Goal: Task Accomplishment & Management: Complete application form

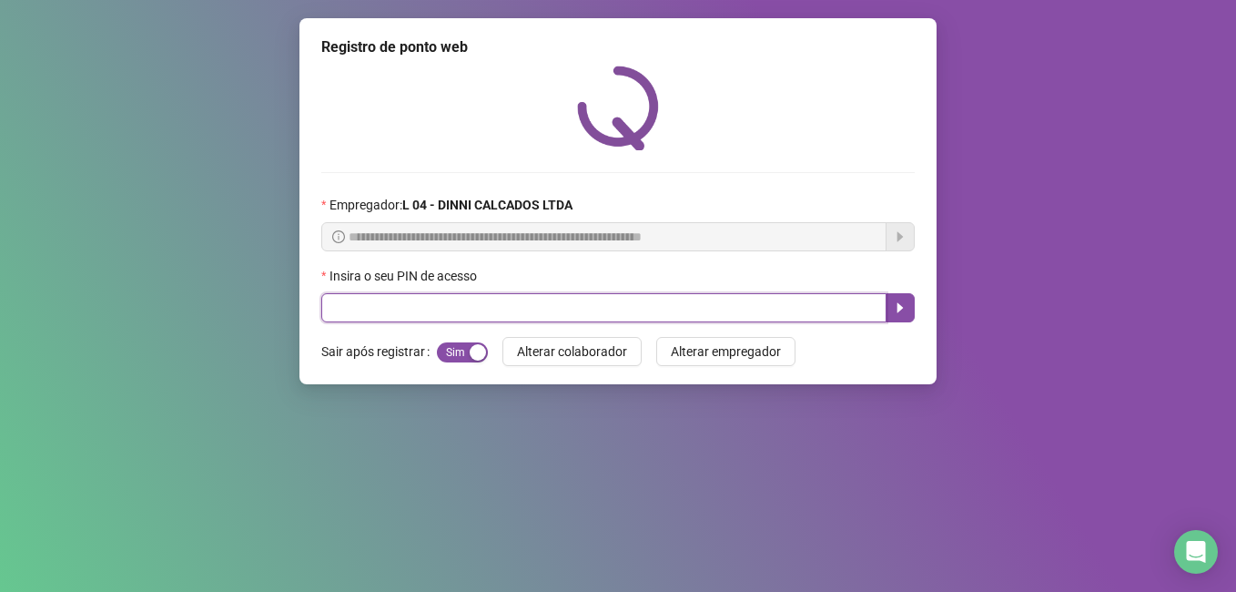
click at [477, 300] on input "text" at bounding box center [603, 307] width 565 height 29
type input "*****"
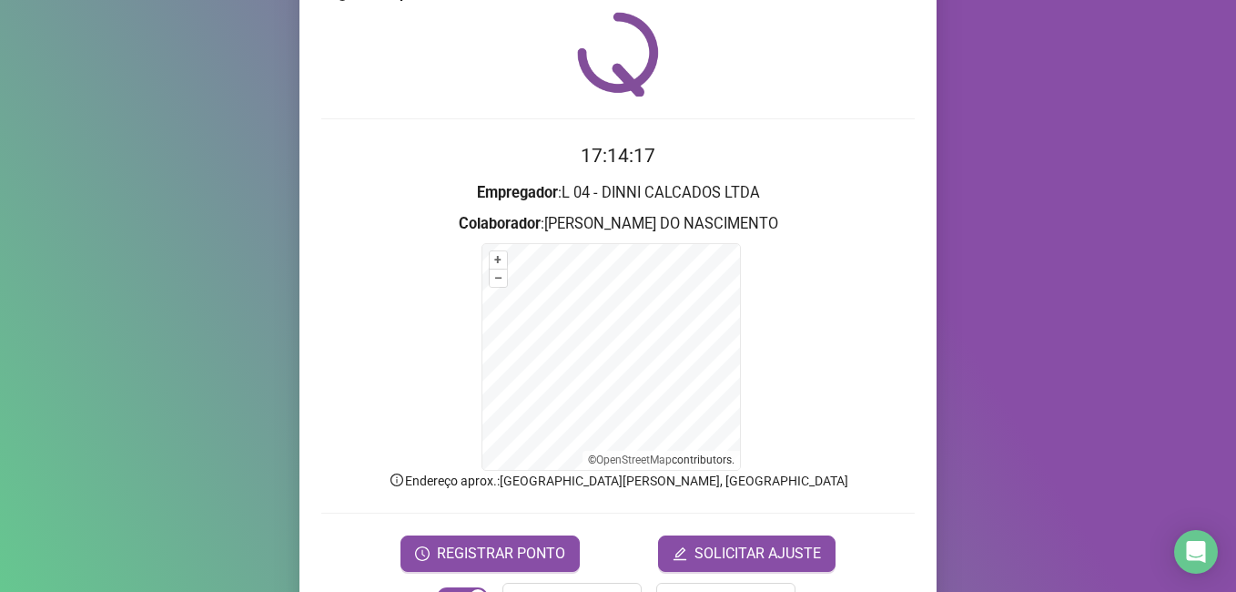
scroll to position [114, 0]
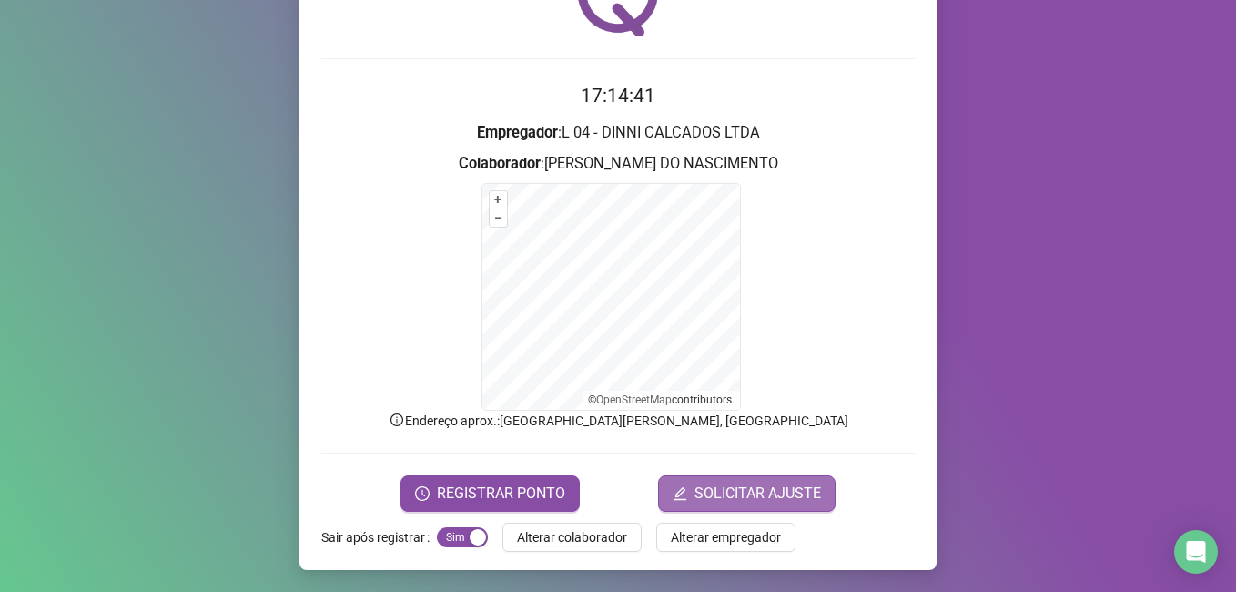
click at [733, 499] on span "SOLICITAR AJUSTE" at bounding box center [757, 493] width 126 height 22
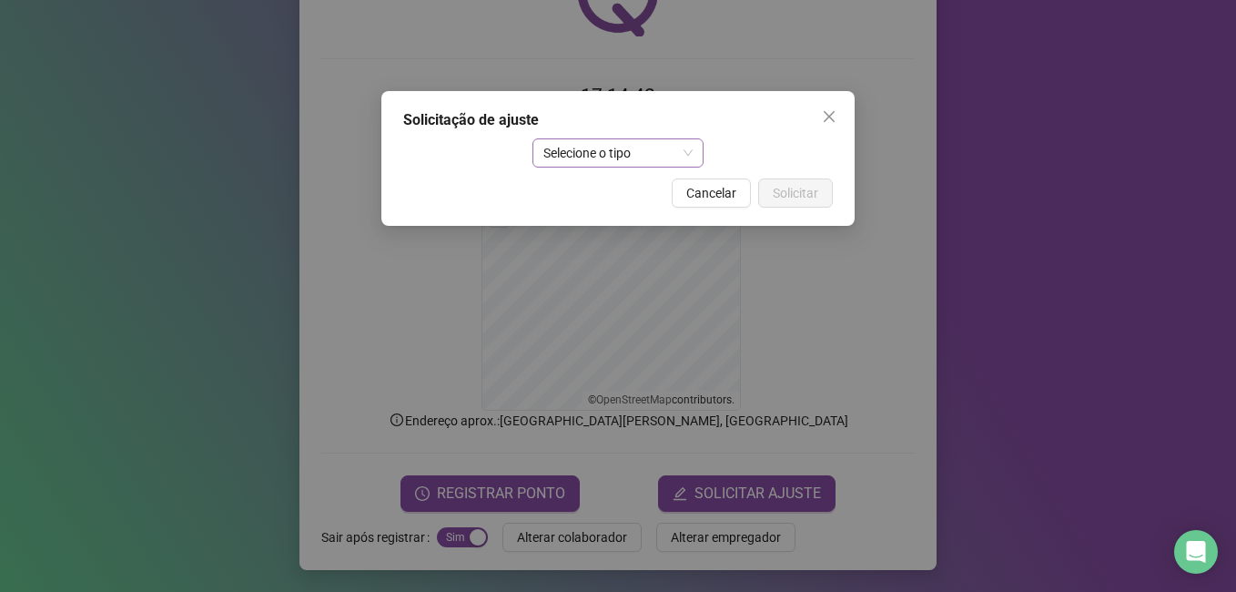
click at [681, 153] on span "Selecione o tipo" at bounding box center [618, 152] width 150 height 27
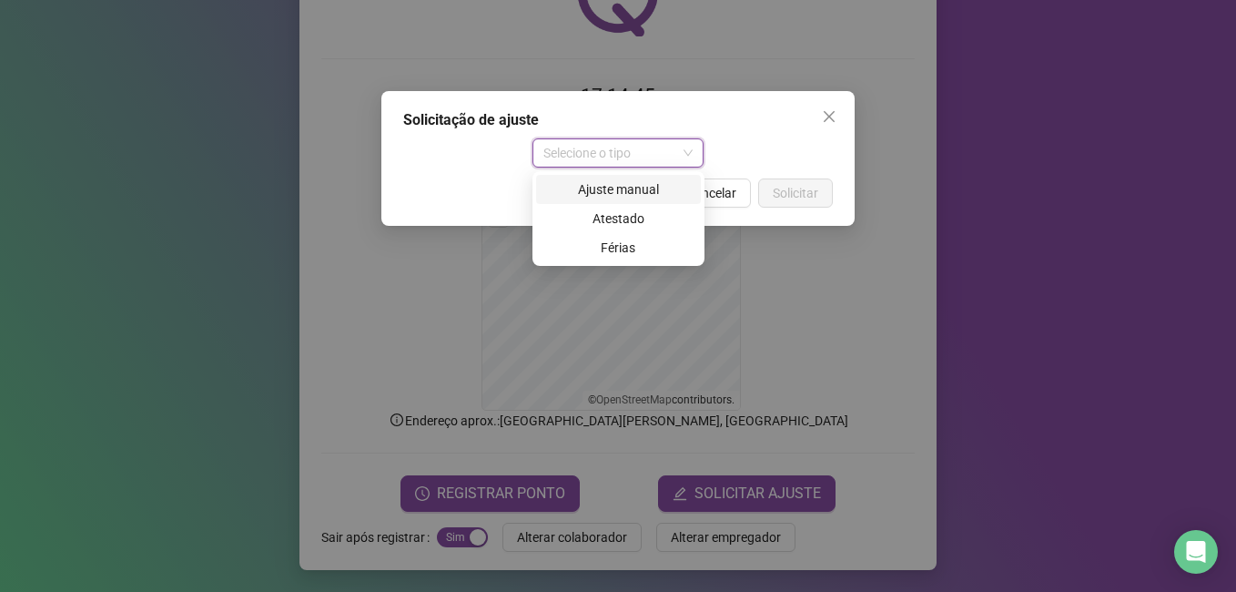
click at [631, 192] on div "Ajuste manual" at bounding box center [618, 189] width 143 height 20
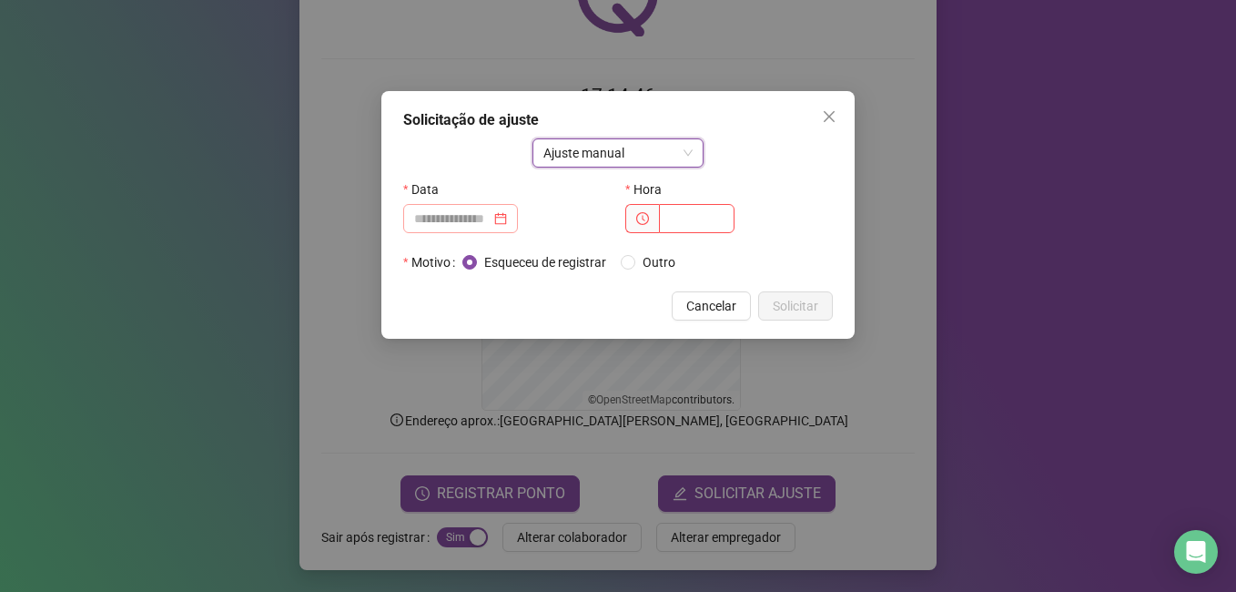
click at [507, 215] on div at bounding box center [460, 218] width 93 height 20
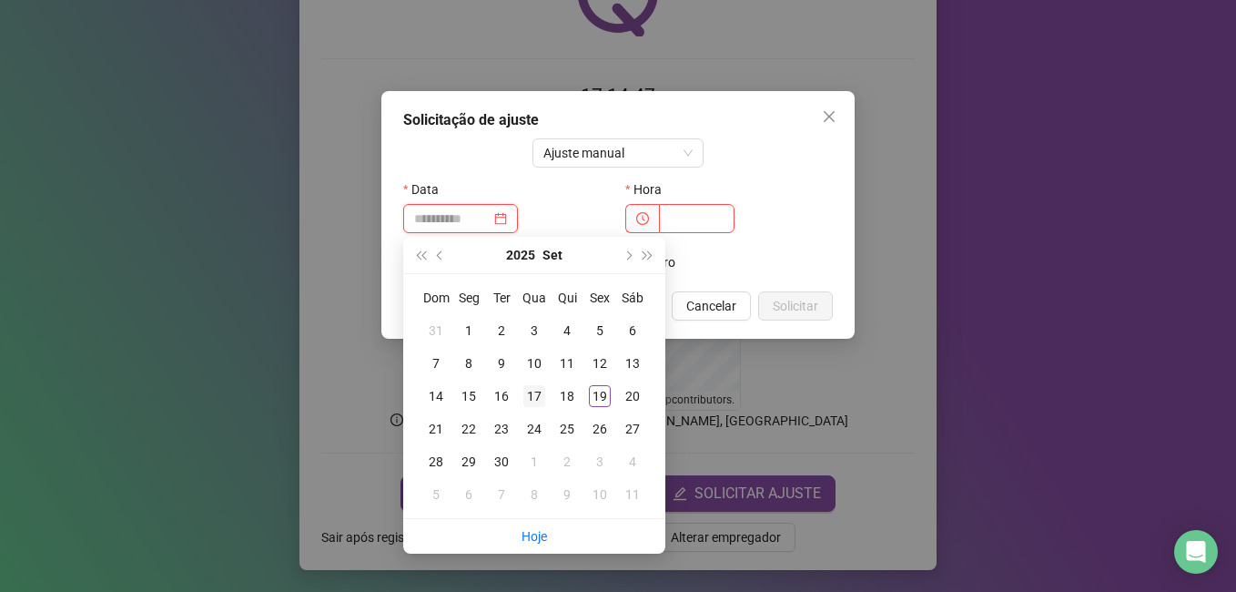
type input "**********"
click at [533, 402] on div "17" at bounding box center [534, 396] width 22 height 22
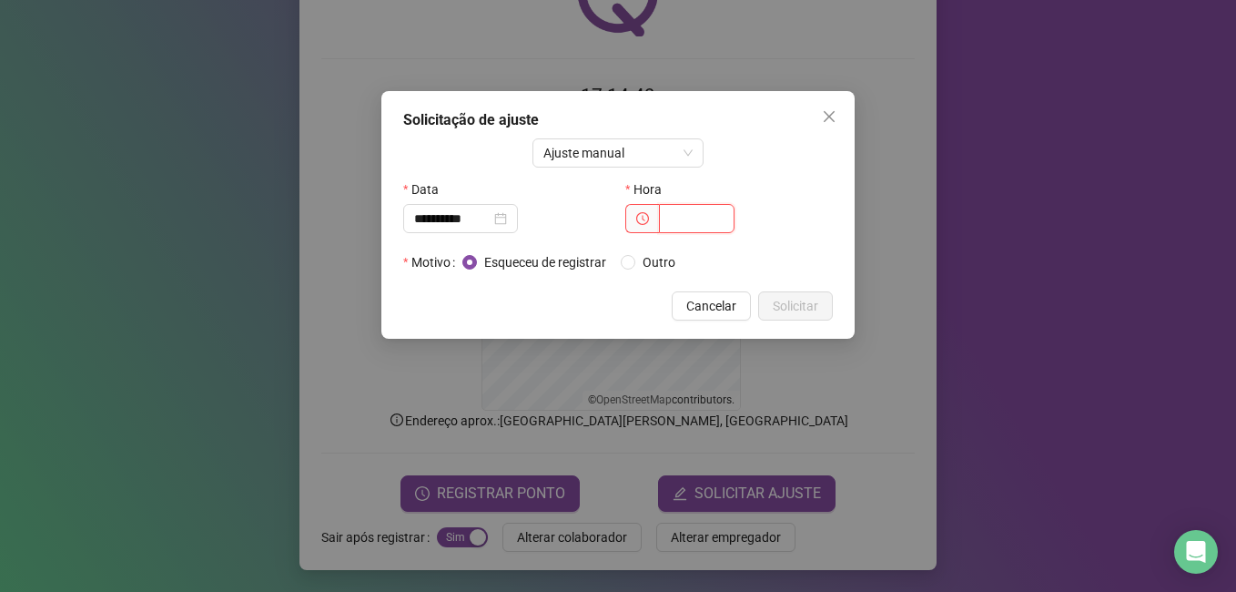
click at [684, 228] on input "text" at bounding box center [697, 218] width 76 height 29
type input "*****"
click at [806, 308] on span "Solicitar" at bounding box center [796, 306] width 46 height 20
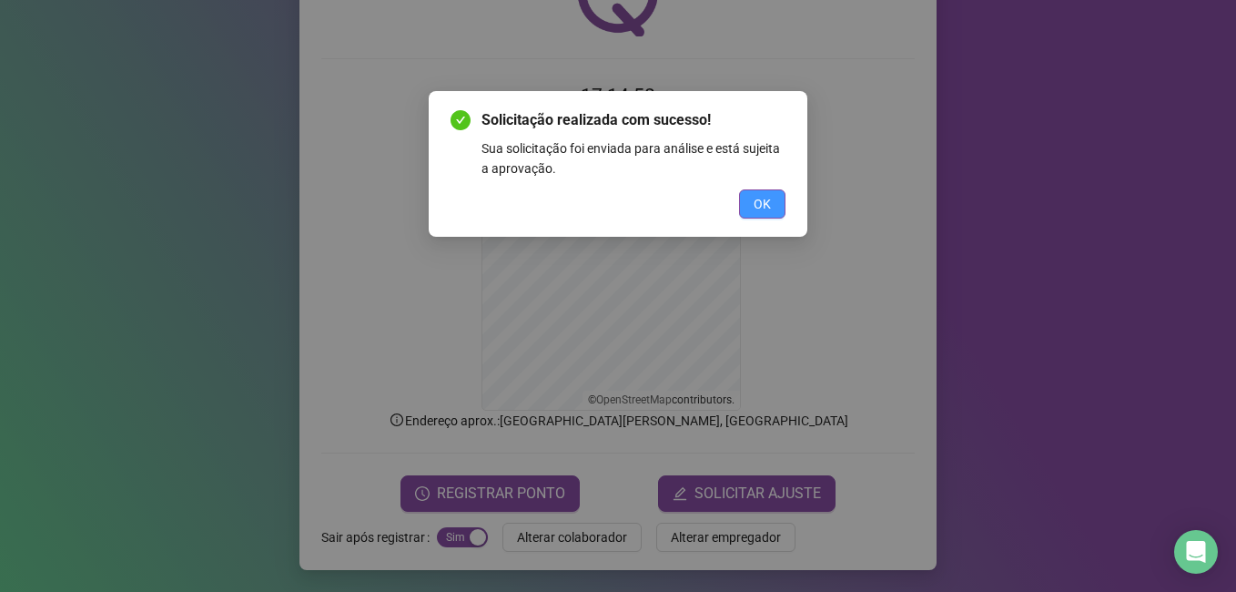
click at [776, 211] on button "OK" at bounding box center [762, 203] width 46 height 29
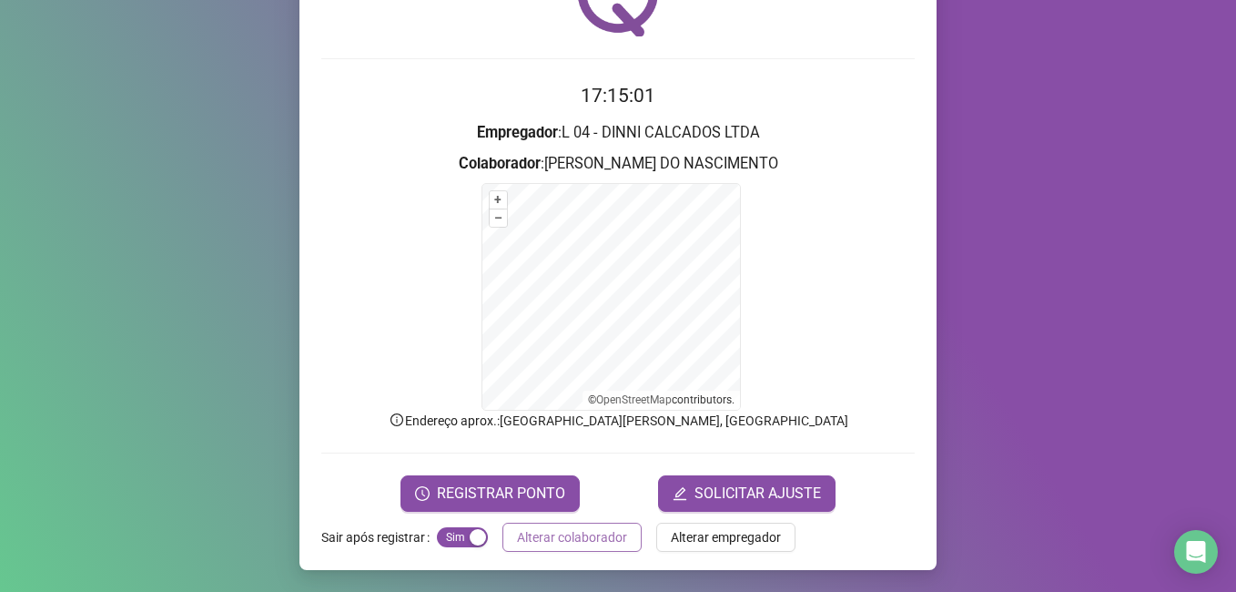
click at [530, 541] on span "Alterar colaborador" at bounding box center [572, 537] width 110 height 20
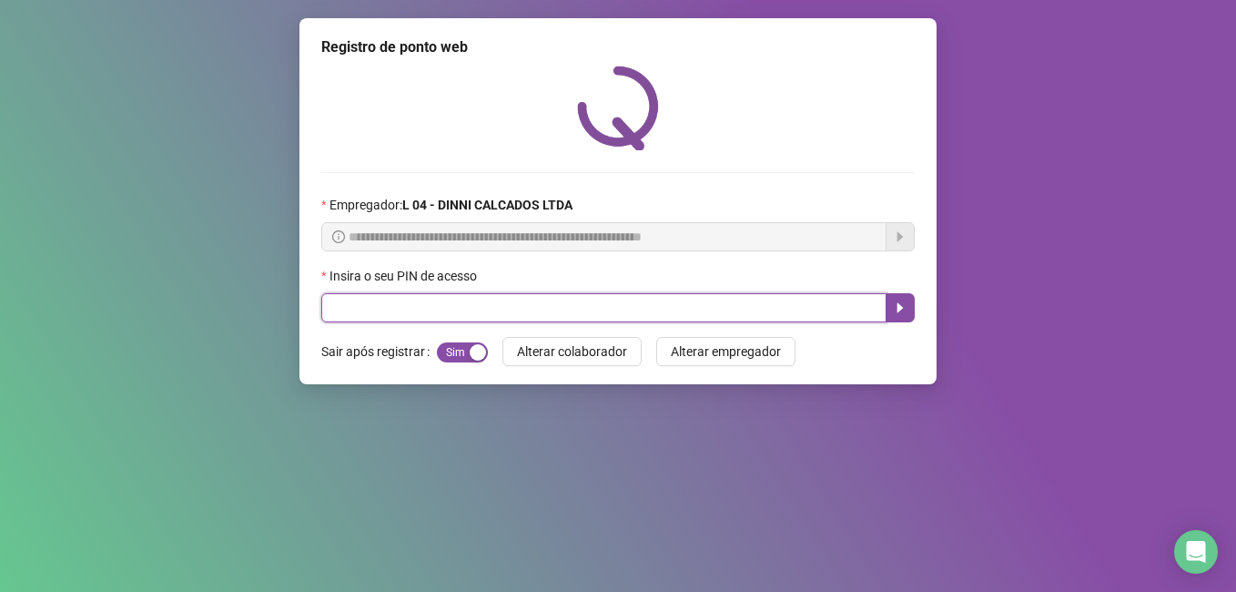
click at [422, 308] on input "text" at bounding box center [603, 307] width 565 height 29
type input "*****"
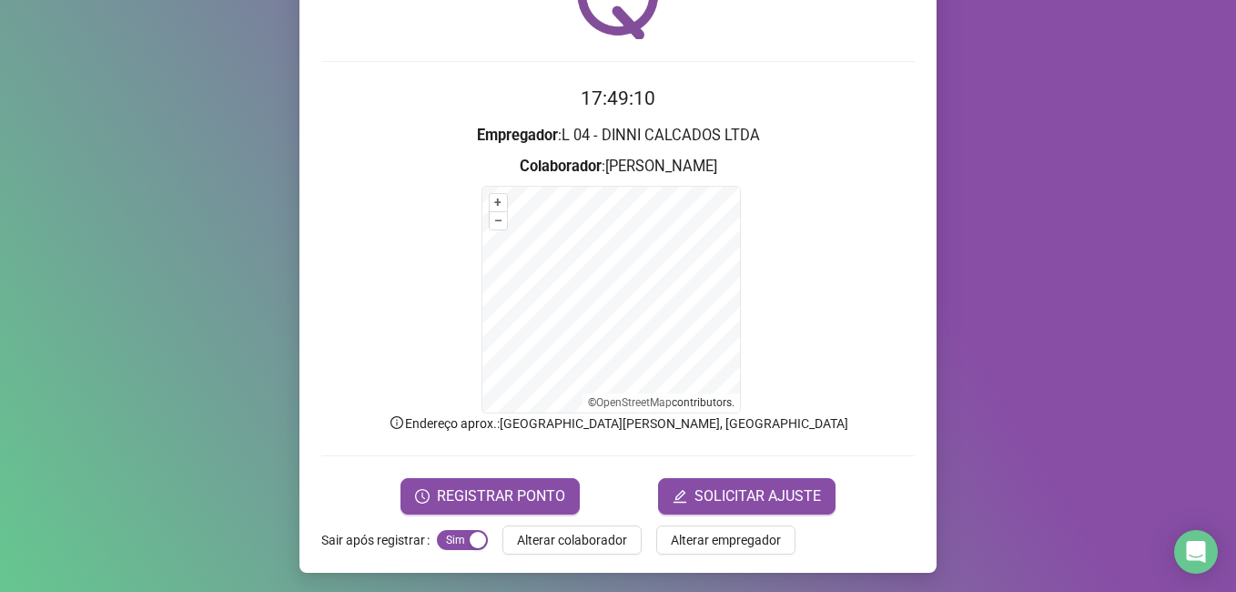
scroll to position [114, 0]
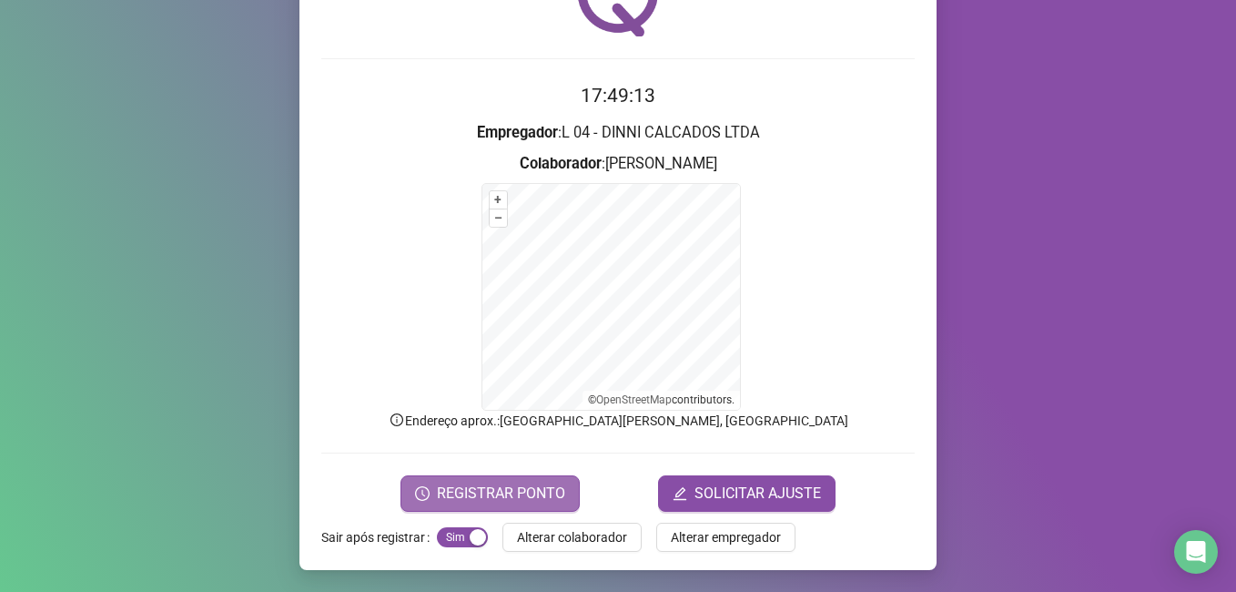
click at [474, 492] on span "REGISTRAR PONTO" at bounding box center [501, 493] width 128 height 22
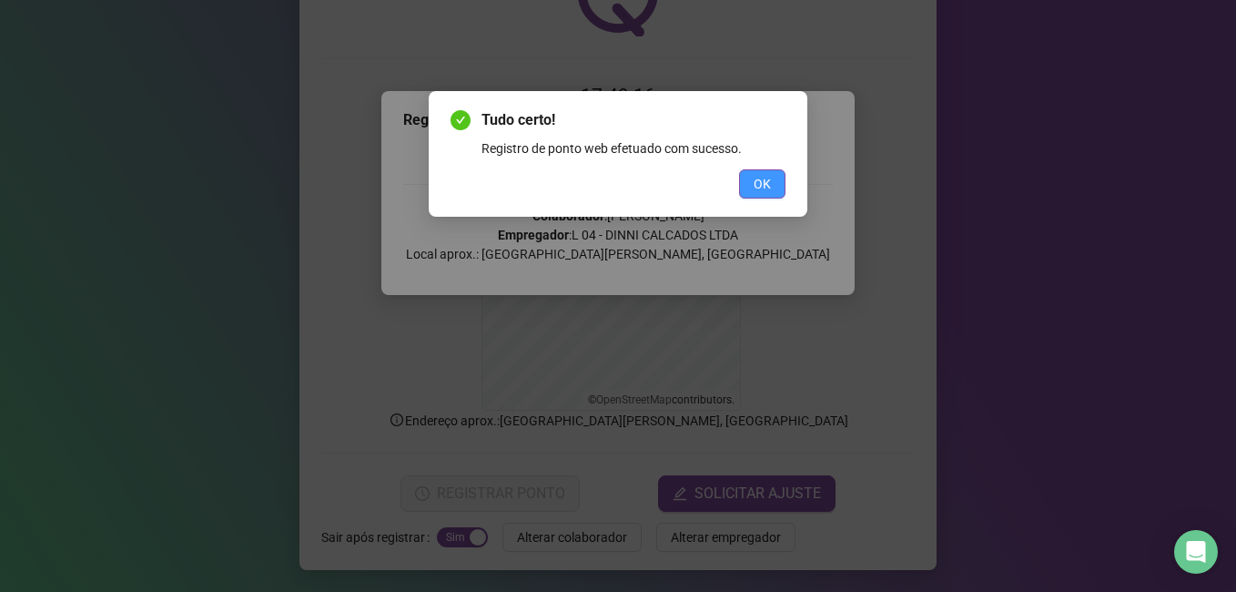
click at [751, 184] on button "OK" at bounding box center [762, 183] width 46 height 29
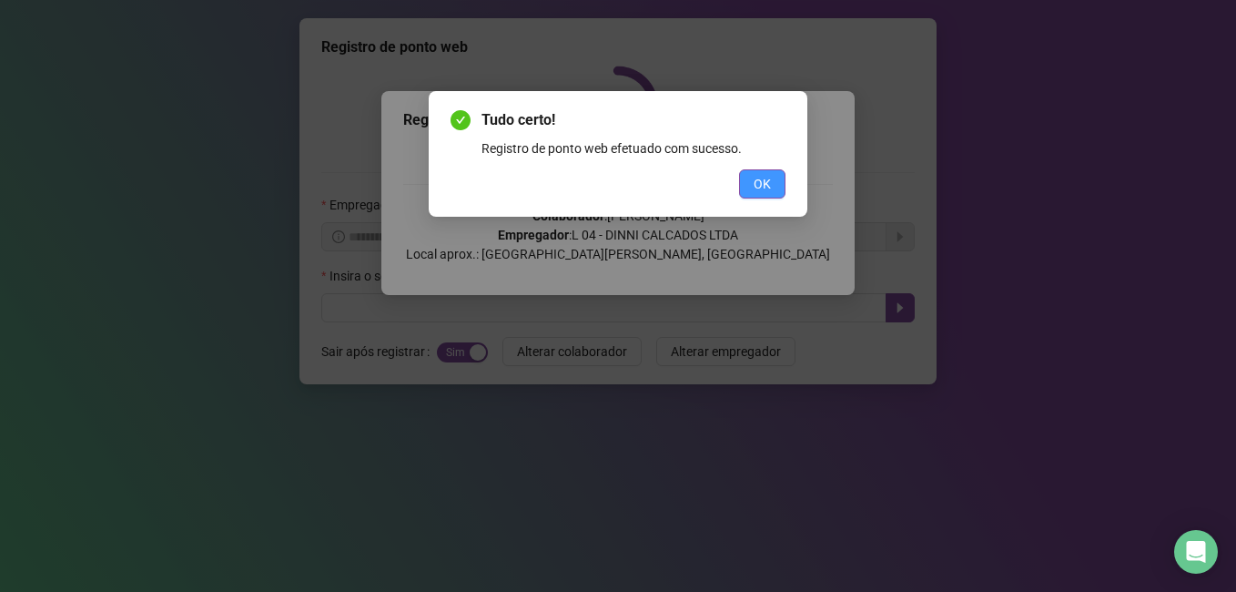
scroll to position [0, 0]
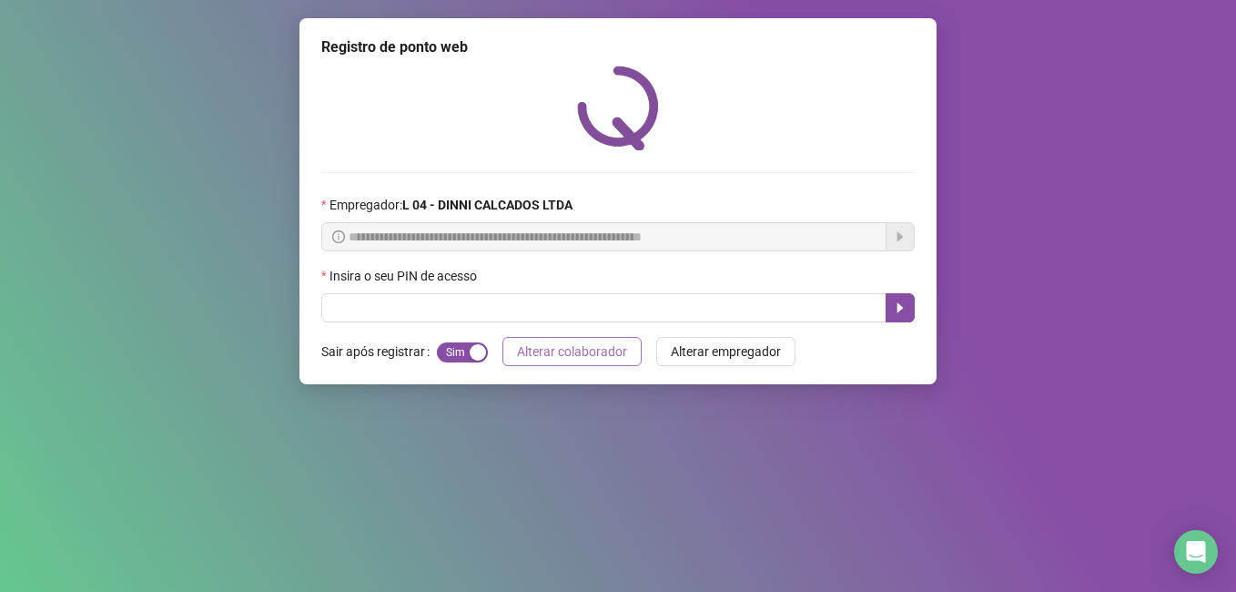
click at [584, 352] on span "Alterar colaborador" at bounding box center [572, 351] width 110 height 20
click at [566, 349] on span "Alterar colaborador" at bounding box center [572, 351] width 110 height 20
click at [626, 299] on input "text" at bounding box center [603, 307] width 565 height 29
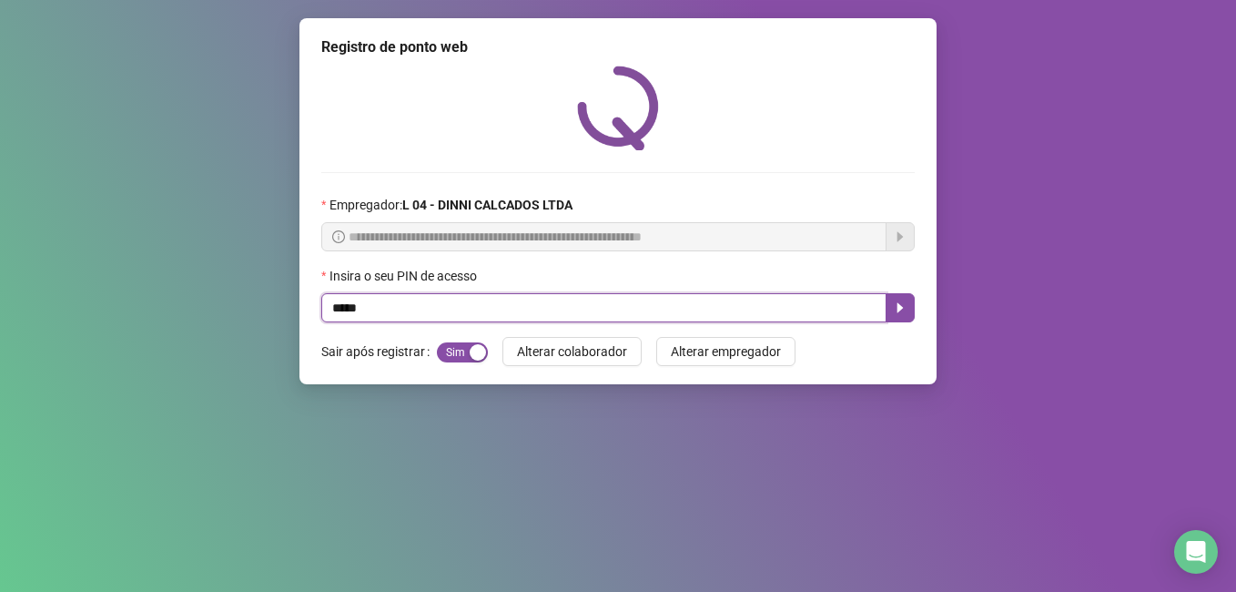
type input "*****"
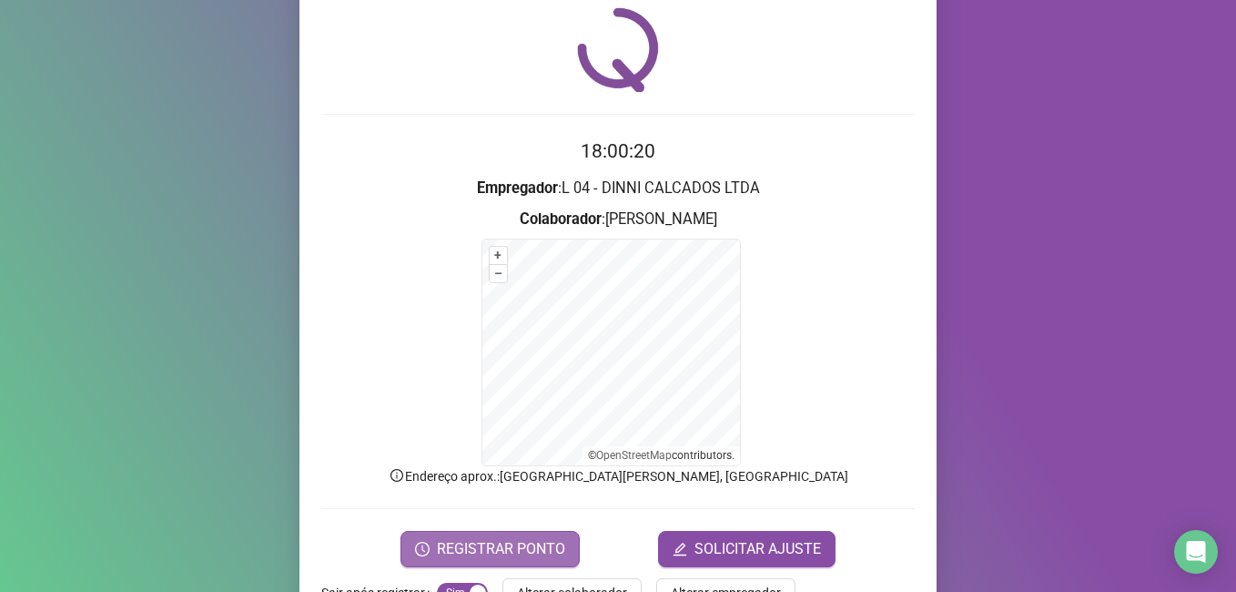
scroll to position [114, 0]
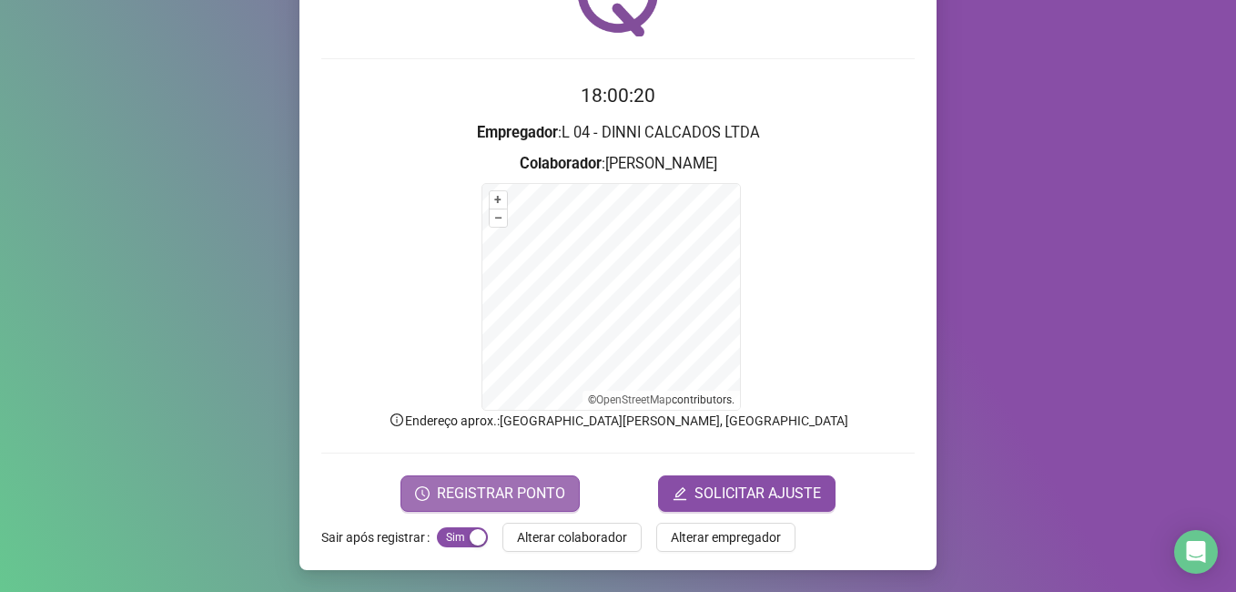
click at [451, 492] on span "REGISTRAR PONTO" at bounding box center [501, 493] width 128 height 22
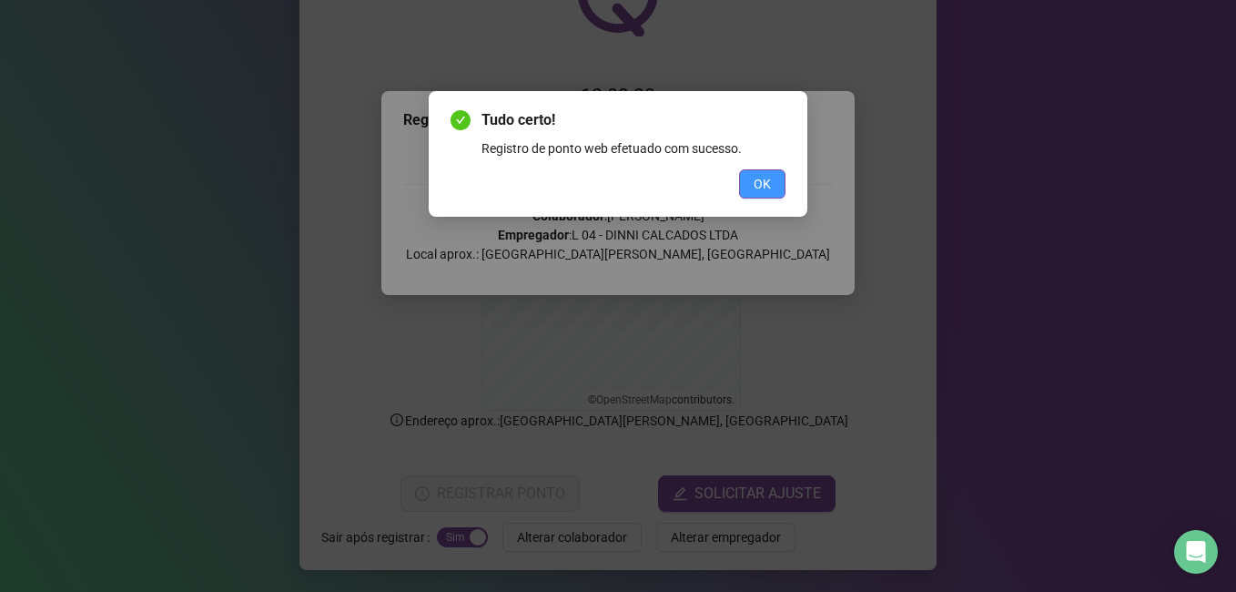
click at [751, 186] on button "OK" at bounding box center [762, 183] width 46 height 29
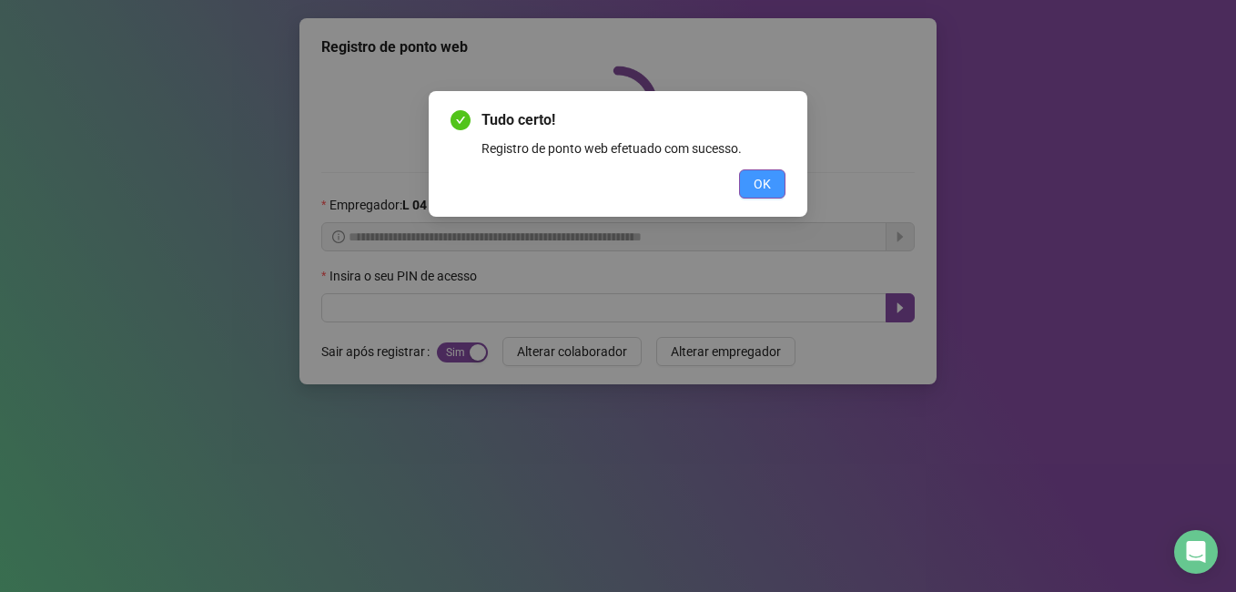
scroll to position [0, 0]
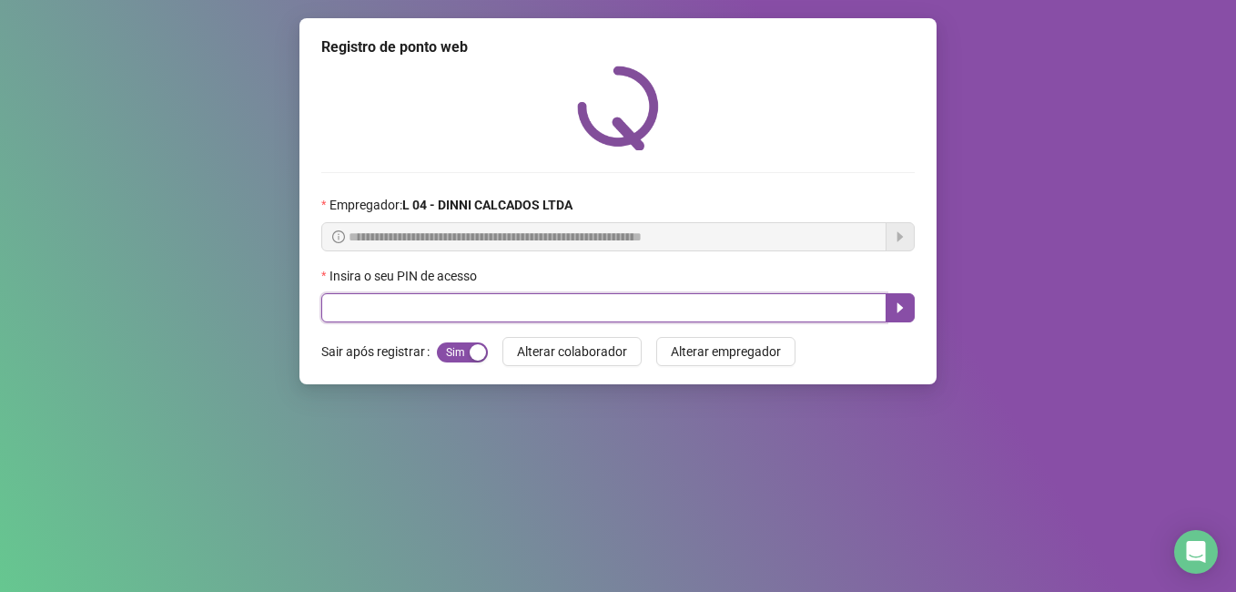
click at [369, 311] on input "text" at bounding box center [603, 307] width 565 height 29
type input "*****"
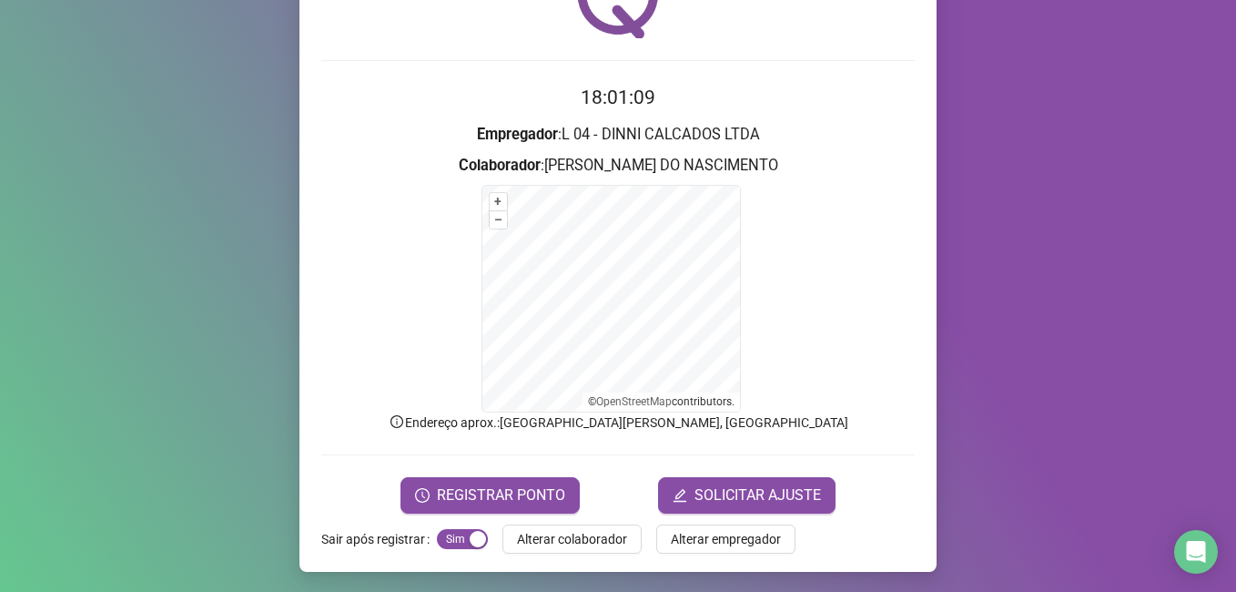
scroll to position [114, 0]
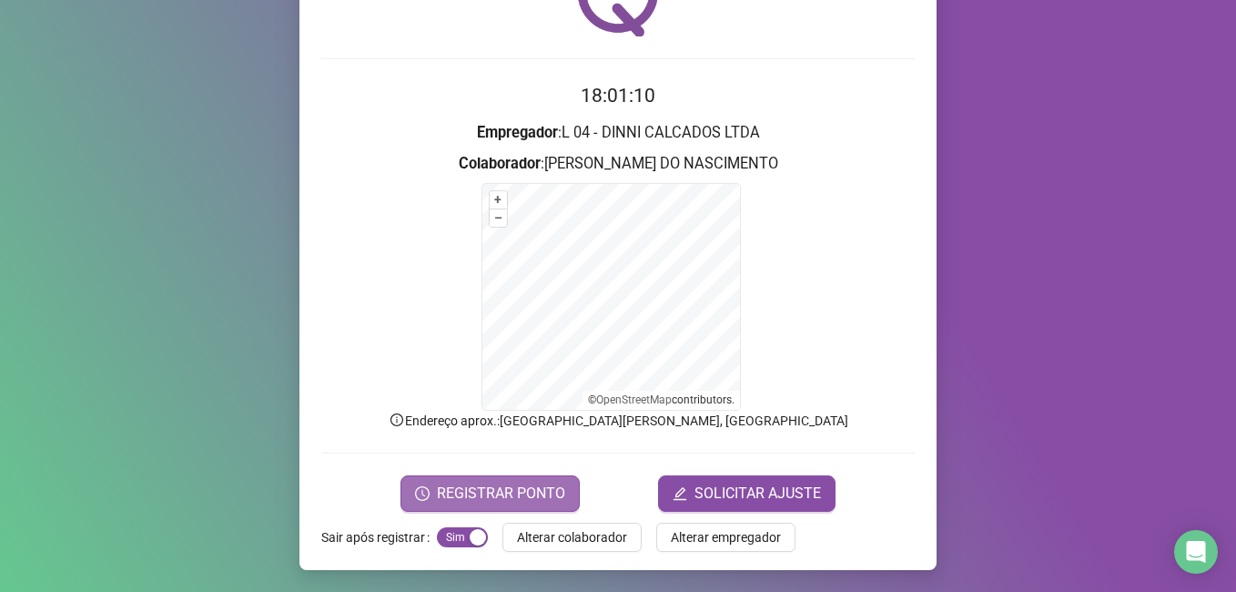
click at [437, 482] on span "REGISTRAR PONTO" at bounding box center [501, 493] width 128 height 22
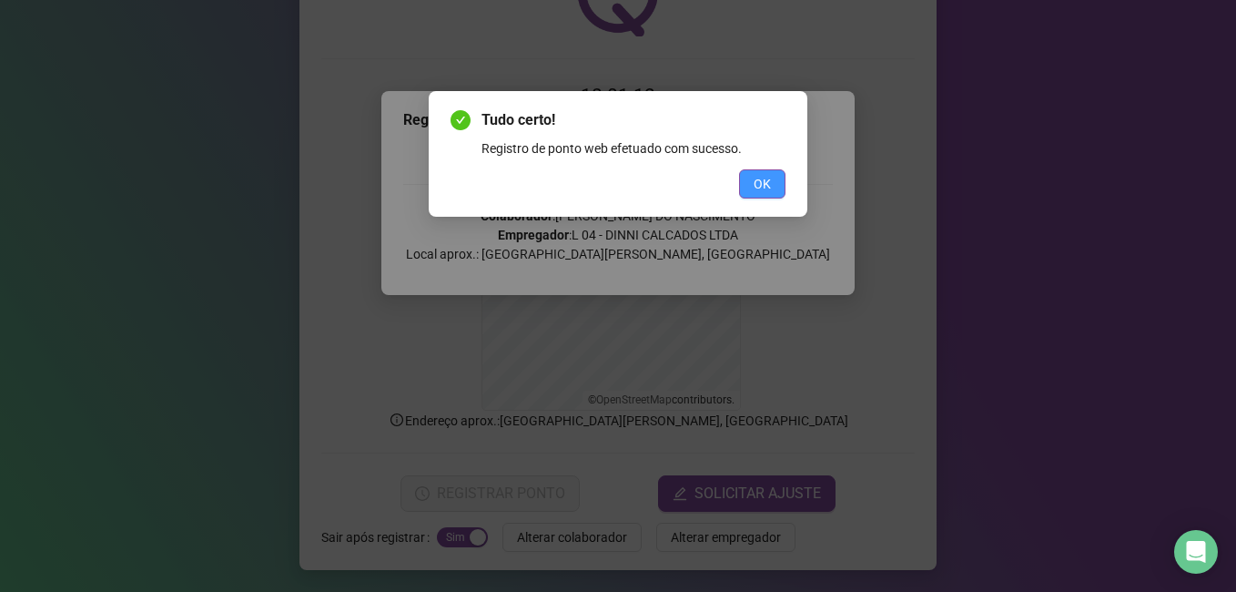
click at [744, 177] on button "OK" at bounding box center [762, 183] width 46 height 29
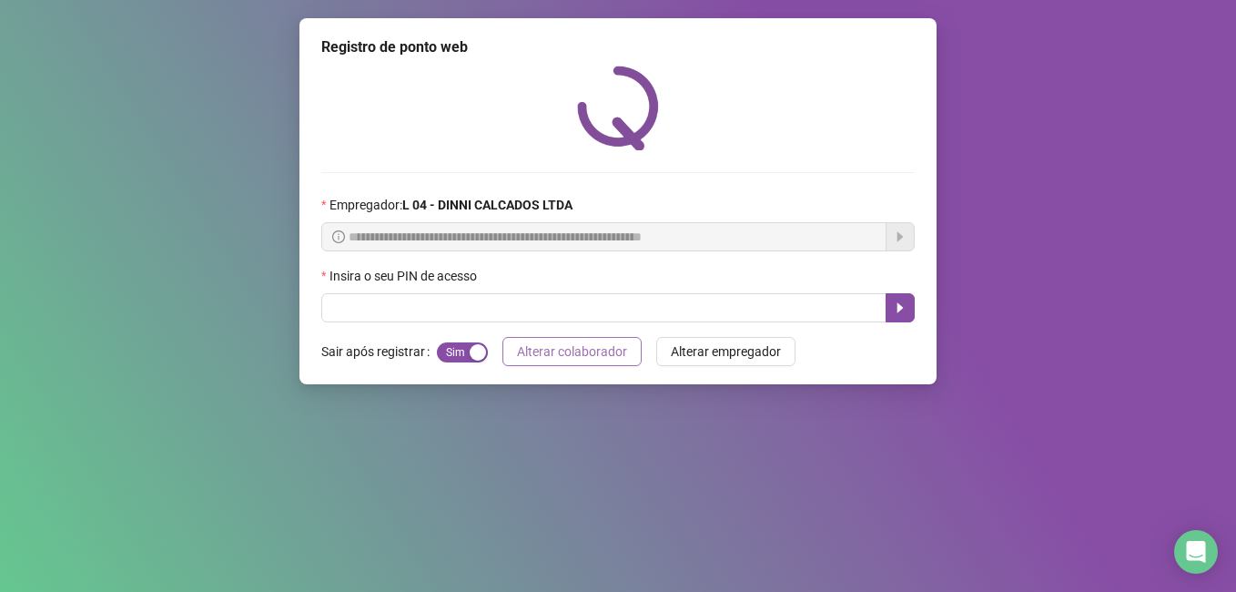
click at [587, 341] on span "Alterar colaborador" at bounding box center [572, 351] width 110 height 20
